Goal: Task Accomplishment & Management: Manage account settings

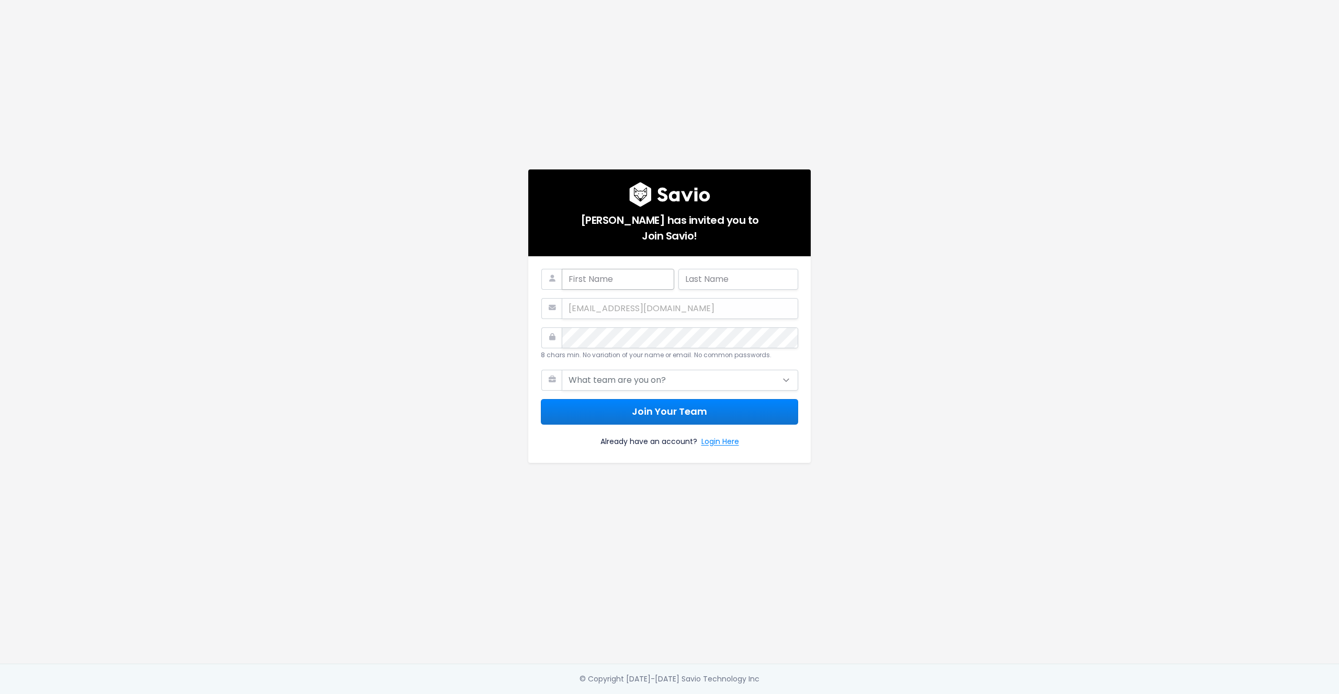
click at [584, 279] on input "text" at bounding box center [618, 279] width 112 height 21
type input "Kostis"
type input "Kyrkos"
click at [562, 327] on div at bounding box center [562, 327] width 0 height 0
click at [588, 377] on select "What team are you on? Support Product Sales Customer Success Marketing Other" at bounding box center [680, 380] width 236 height 21
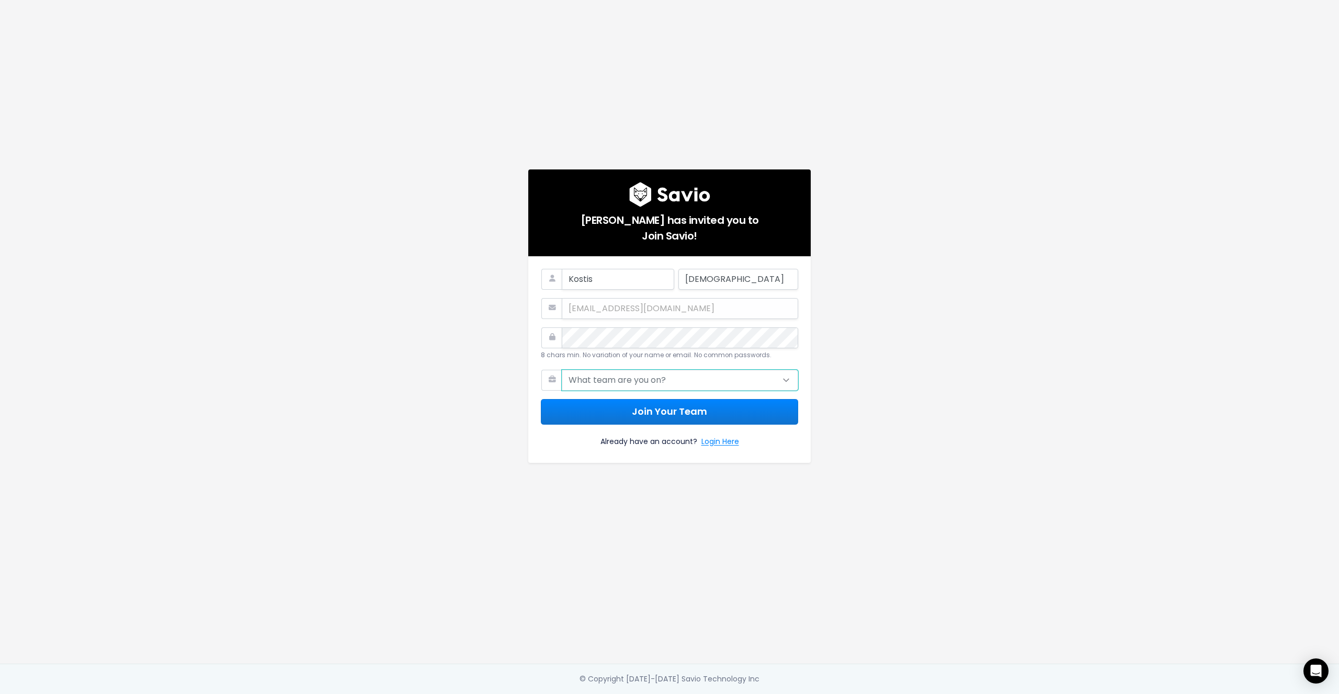
select select "OTHER"
click at [562, 370] on select "What team are you on? Support Product Sales Customer Success Marketing Other" at bounding box center [680, 380] width 236 height 21
click at [604, 407] on button "Join Your Team" at bounding box center [669, 412] width 257 height 26
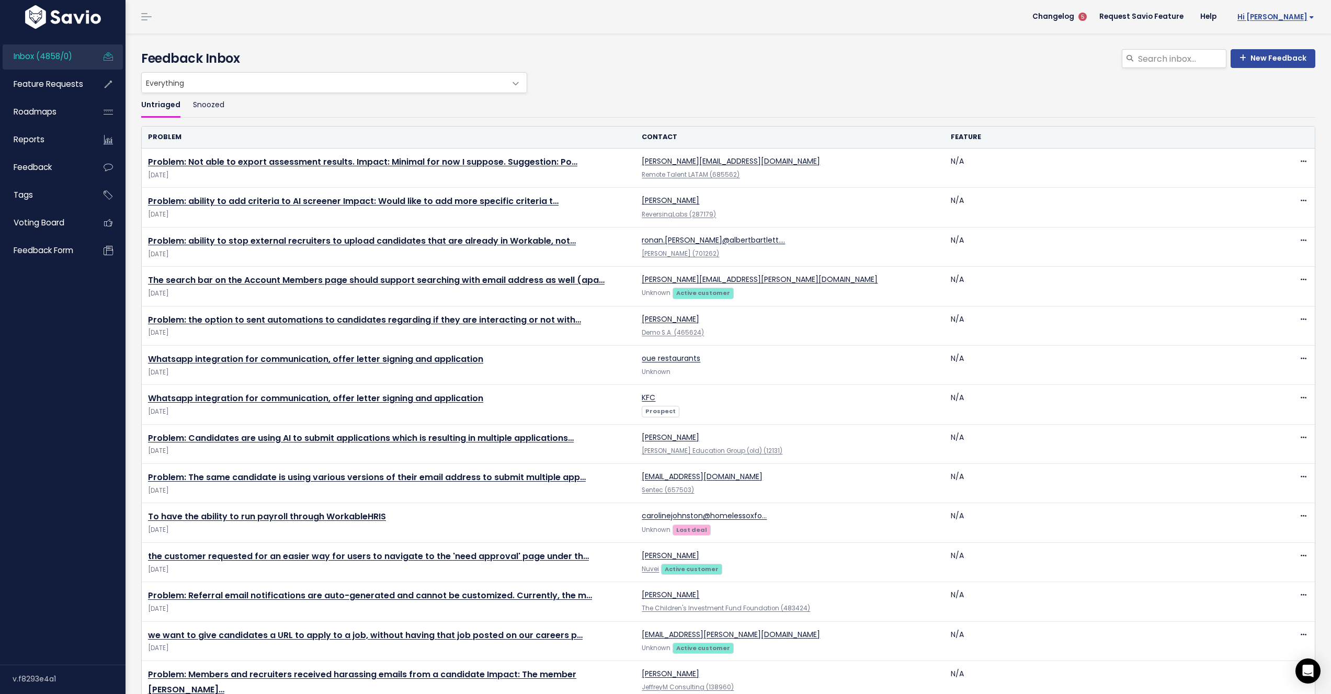
click at [1276, 20] on span "Hi [PERSON_NAME]" at bounding box center [1276, 17] width 77 height 8
click at [1260, 46] on link "Vault Settings" at bounding box center [1280, 48] width 77 height 20
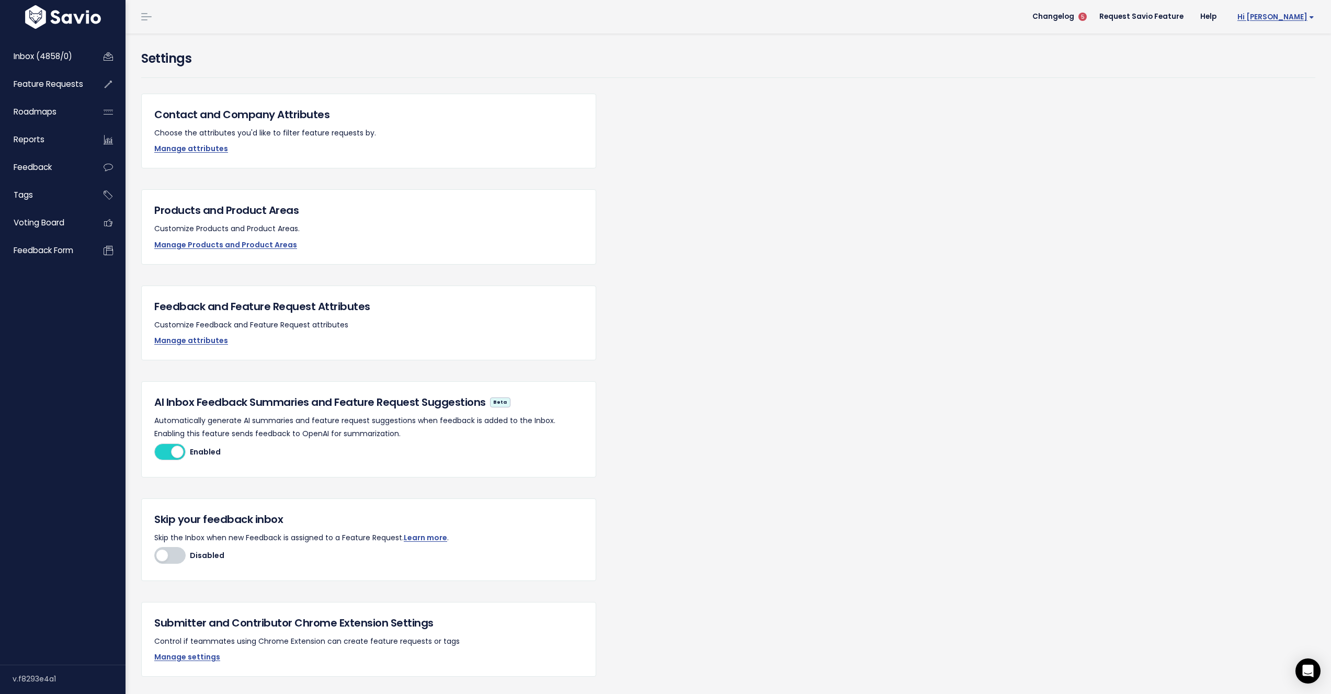
click at [1275, 14] on span "Hi [PERSON_NAME]" at bounding box center [1276, 17] width 77 height 8
click at [1268, 70] on link "My Settings" at bounding box center [1280, 68] width 77 height 20
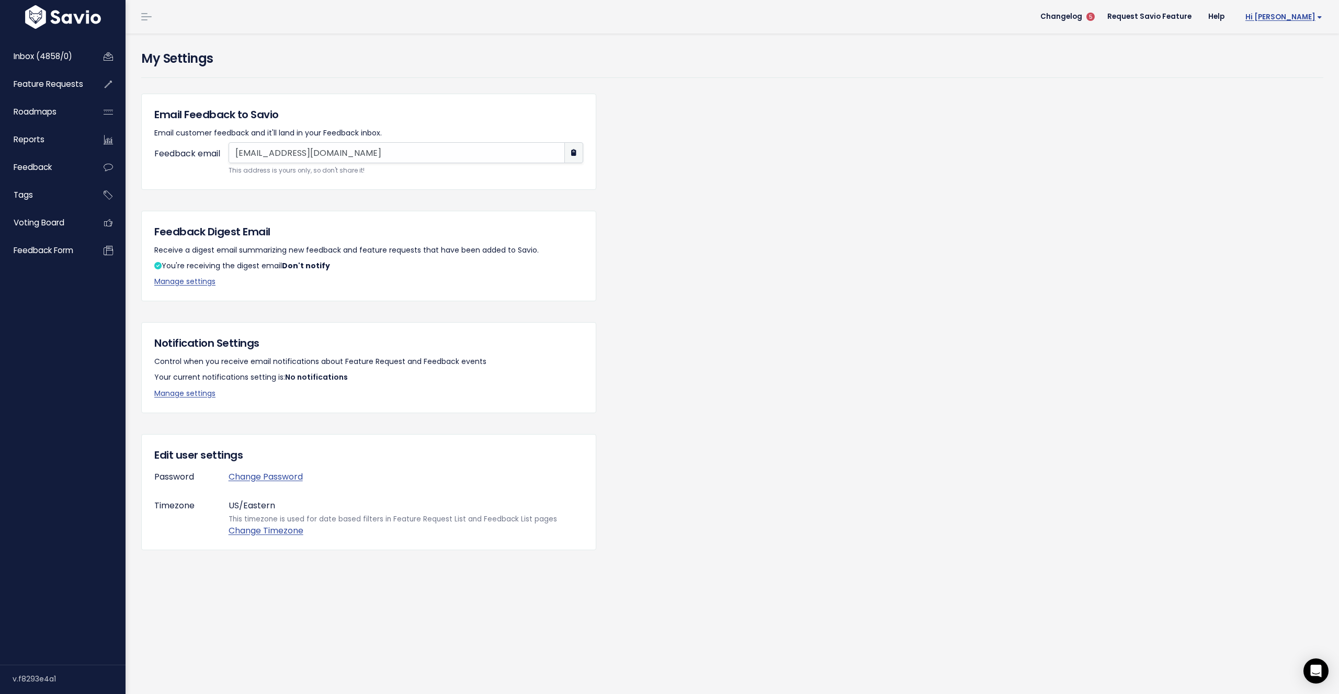
click at [1308, 16] on span "Hi [PERSON_NAME]" at bounding box center [1283, 17] width 77 height 8
click at [1281, 92] on link "Integrations" at bounding box center [1288, 88] width 77 height 20
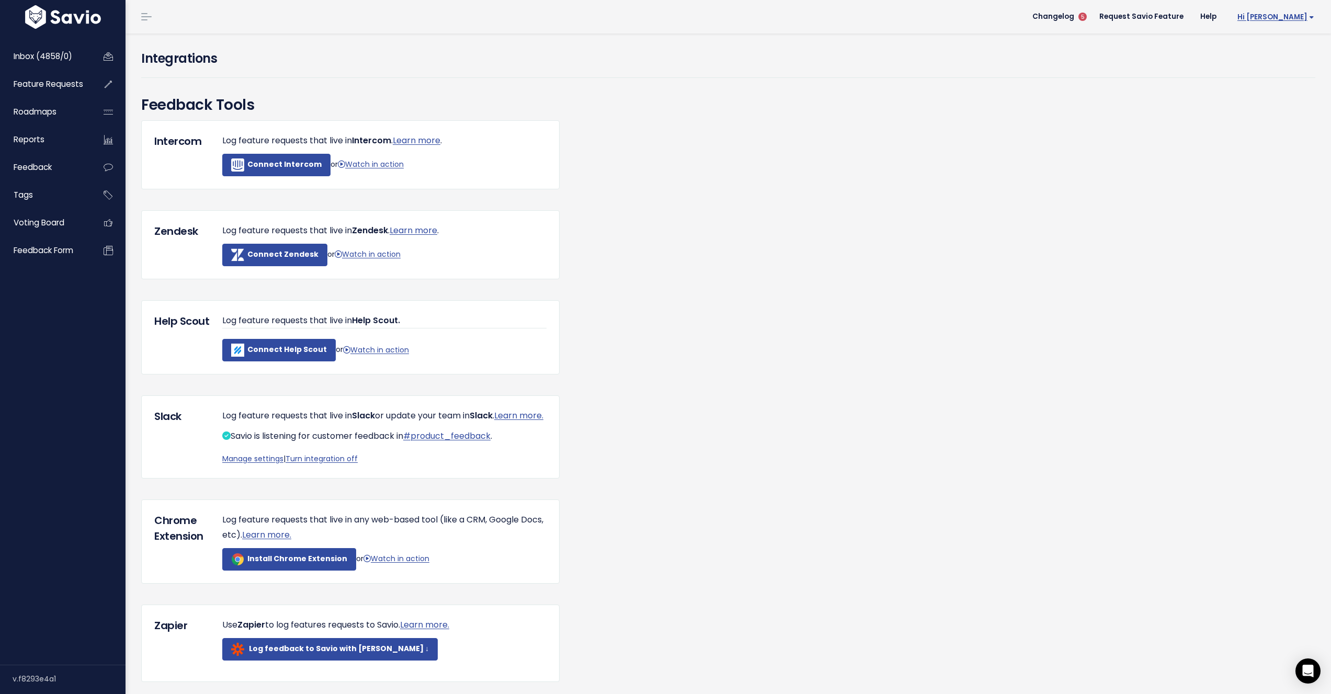
click at [1286, 10] on link "Hi [PERSON_NAME]" at bounding box center [1274, 17] width 98 height 16
click at [1271, 43] on link "Vault Settings" at bounding box center [1280, 48] width 77 height 20
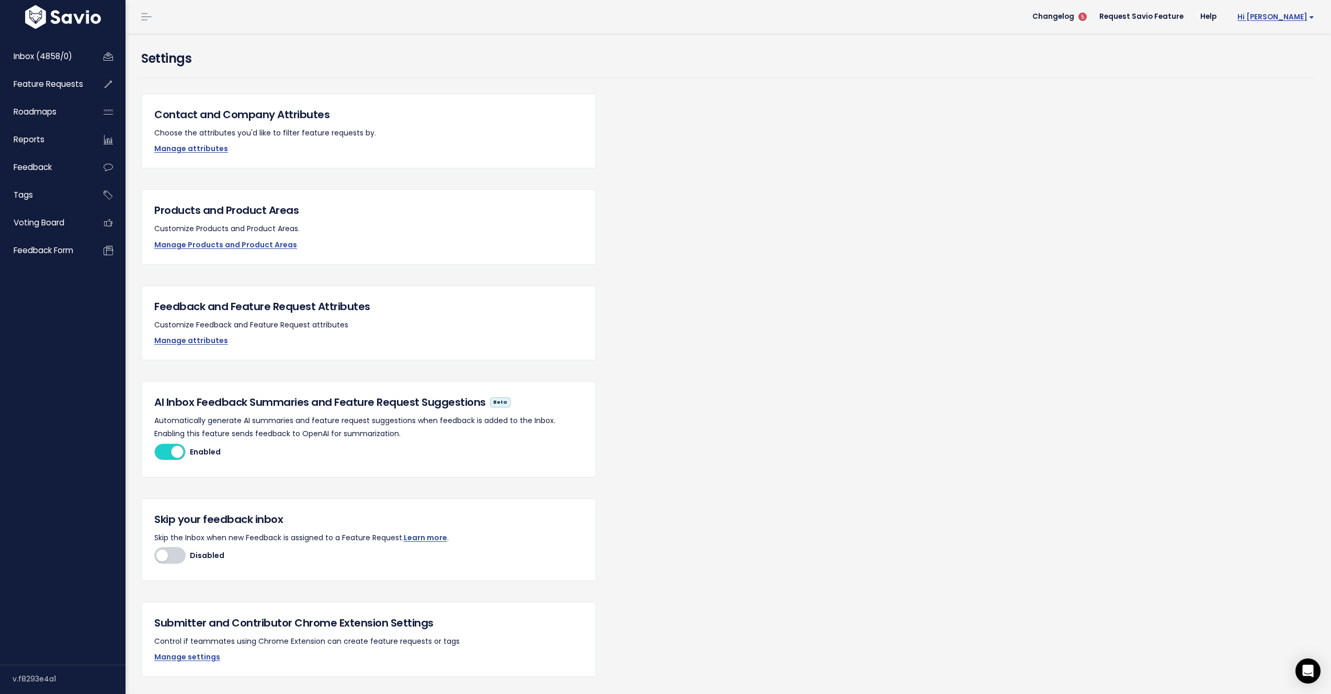
click at [1283, 24] on link "Hi [PERSON_NAME]" at bounding box center [1274, 17] width 98 height 16
click at [1268, 128] on link "API Access" at bounding box center [1280, 129] width 77 height 20
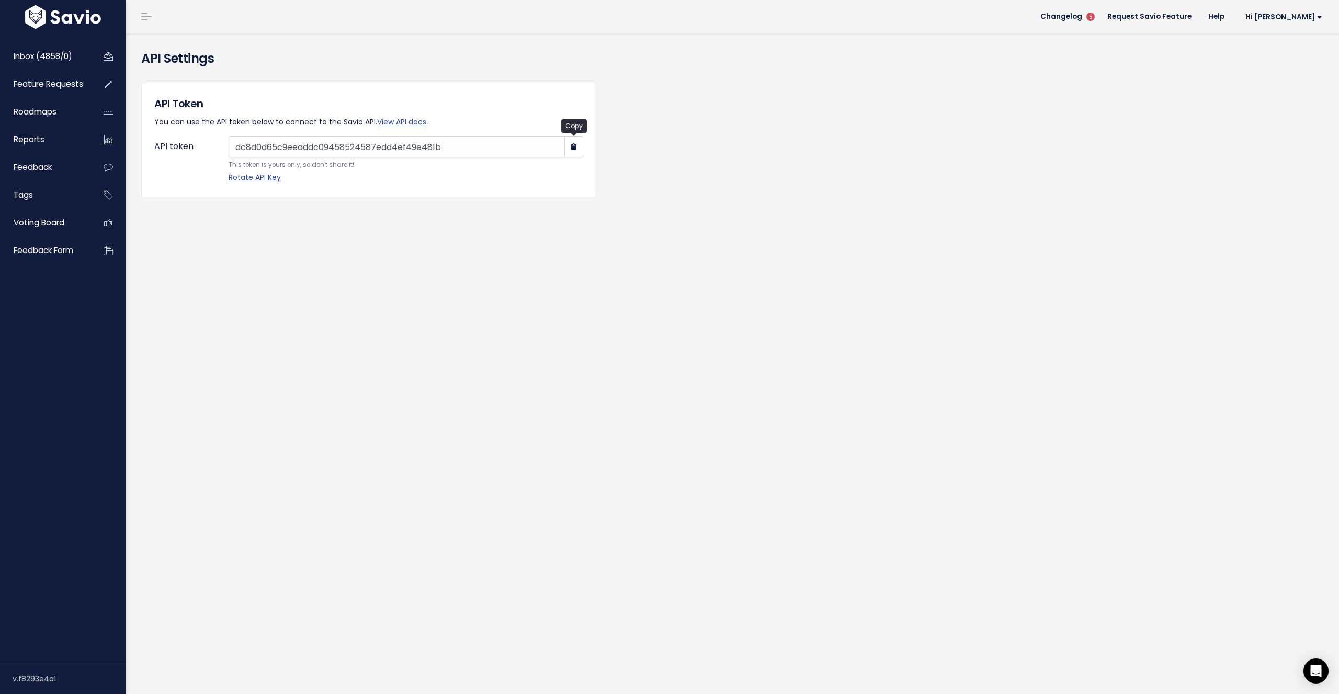
click at [572, 149] on icon "button" at bounding box center [573, 147] width 5 height 7
